Goal: Find specific page/section: Find specific page/section

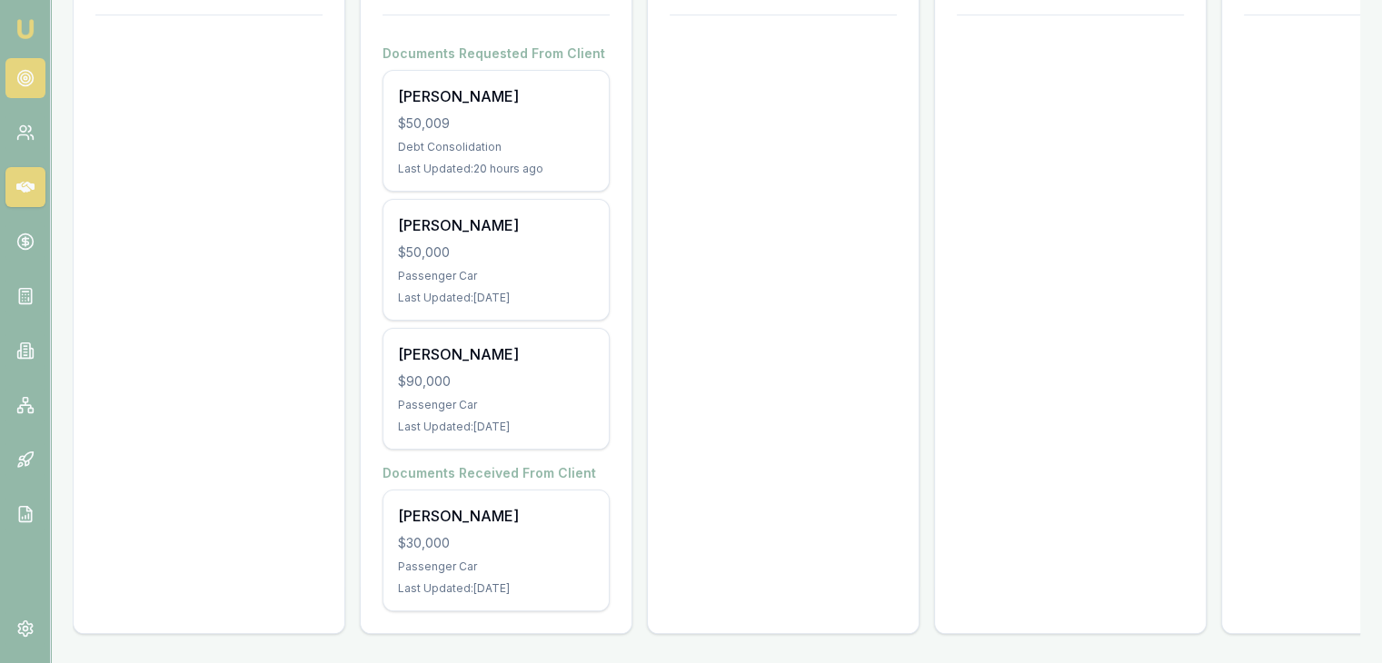
click at [12, 79] on link at bounding box center [25, 78] width 40 height 40
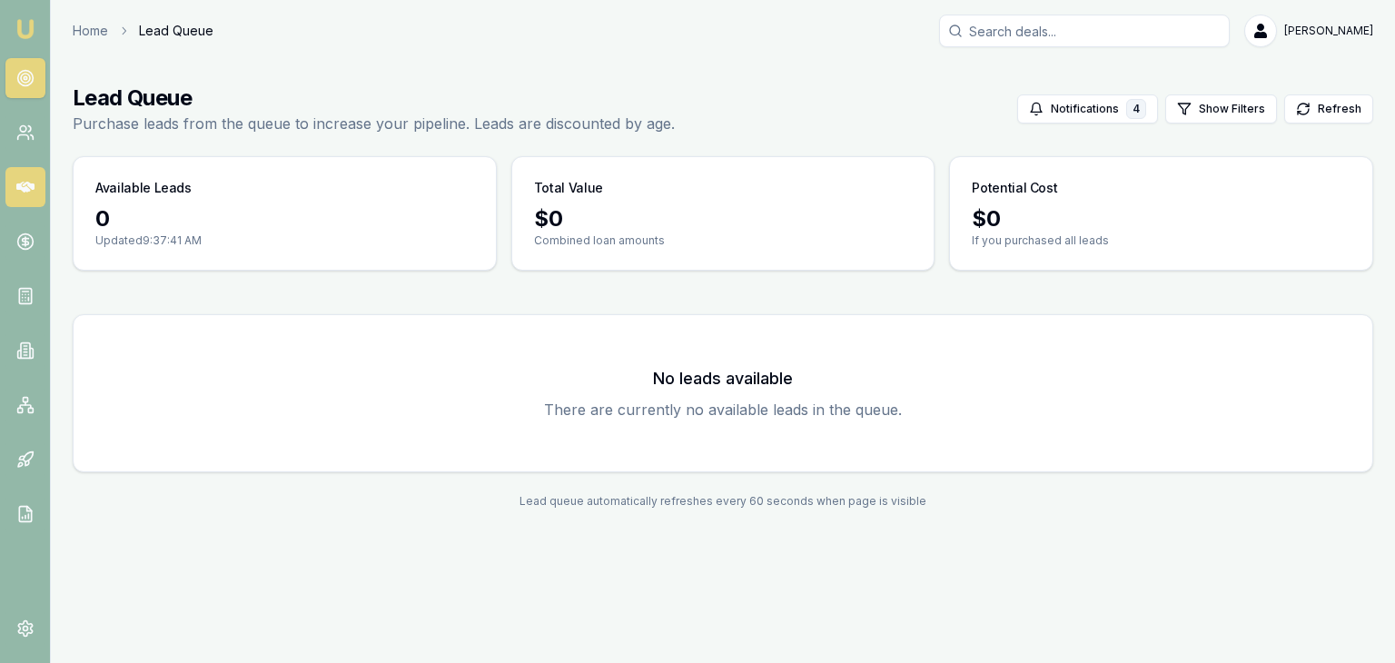
click at [22, 188] on icon at bounding box center [25, 187] width 18 height 11
